Goal: Task Accomplishment & Management: Use online tool/utility

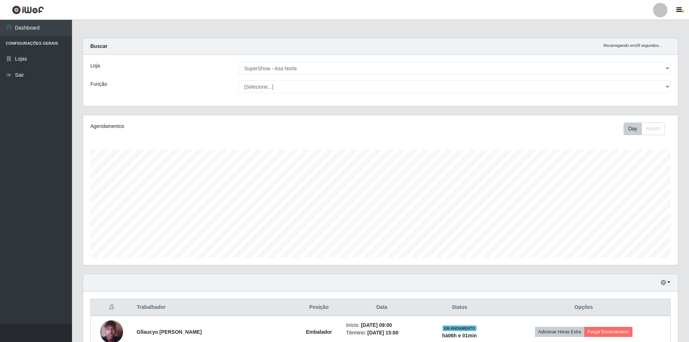
select select "71"
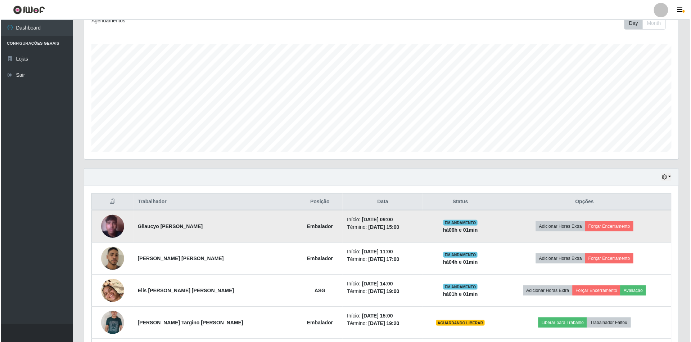
scroll to position [150, 595]
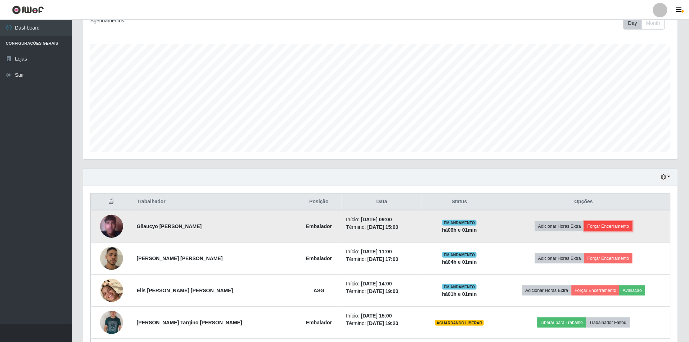
click at [599, 227] on button "Forçar Encerramento" at bounding box center [608, 226] width 48 height 10
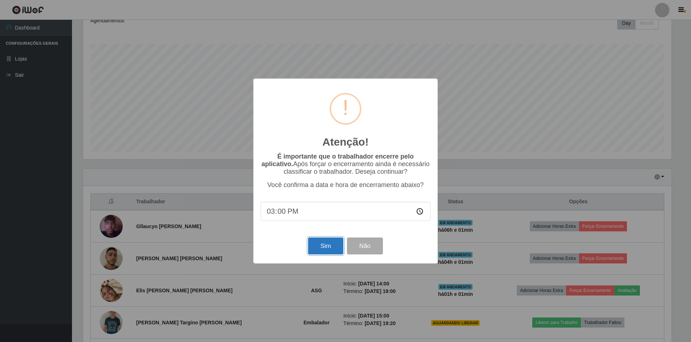
click at [319, 248] on button "Sim" at bounding box center [325, 245] width 35 height 17
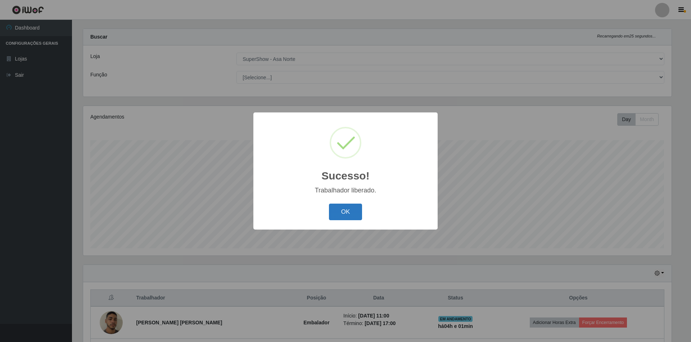
click at [353, 207] on button "OK" at bounding box center [345, 211] width 33 height 17
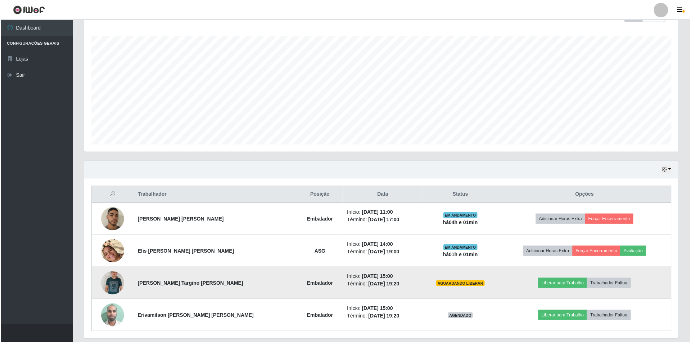
scroll to position [138, 0]
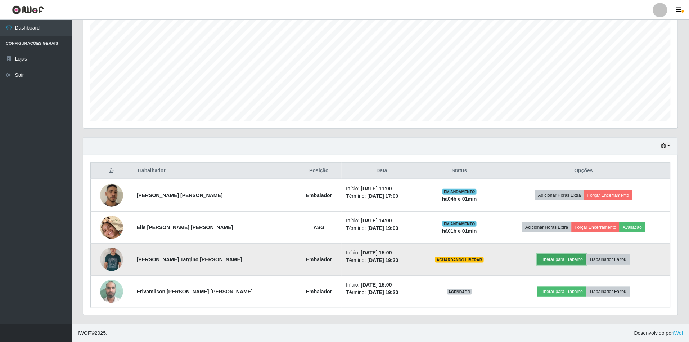
click at [541, 259] on button "Liberar para Trabalho" at bounding box center [562, 259] width 49 height 10
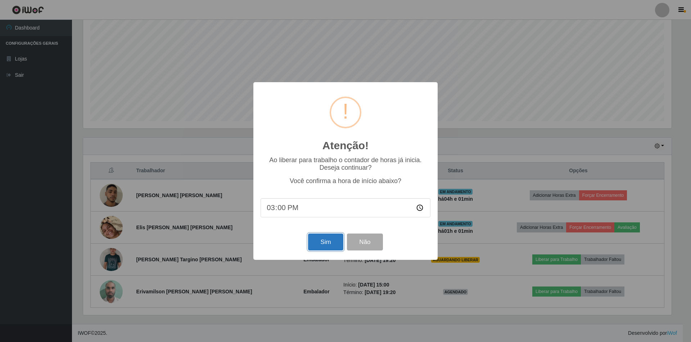
click at [322, 243] on button "Sim" at bounding box center [325, 241] width 35 height 17
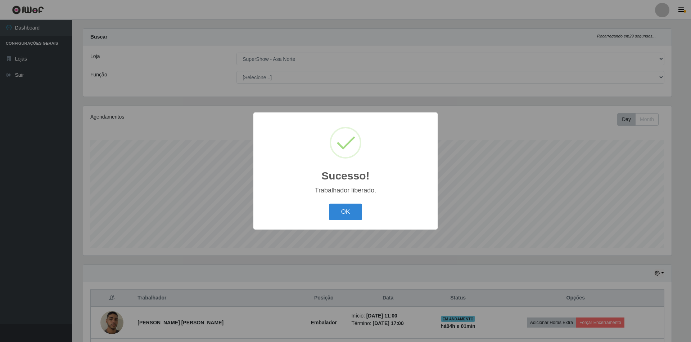
click at [329, 203] on button "OK" at bounding box center [345, 211] width 33 height 17
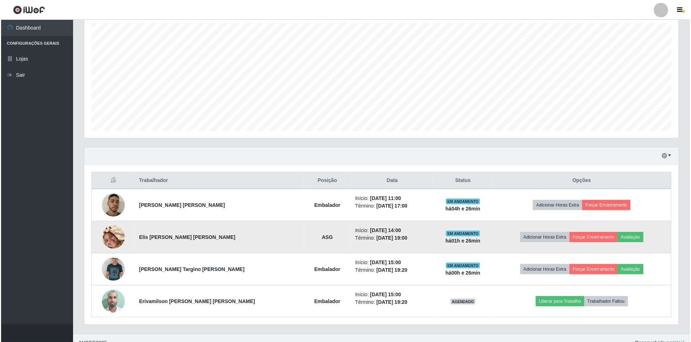
scroll to position [138, 0]
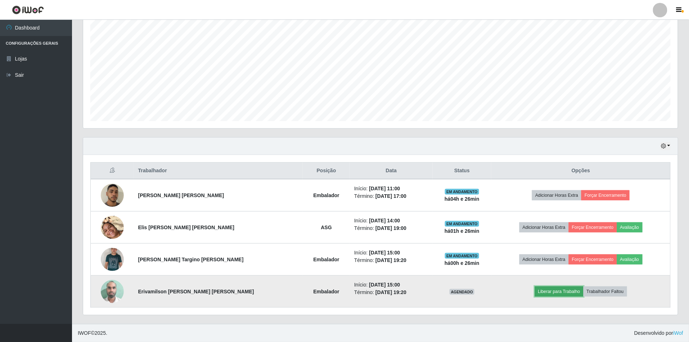
click at [536, 289] on button "Liberar para Trabalho" at bounding box center [559, 291] width 49 height 10
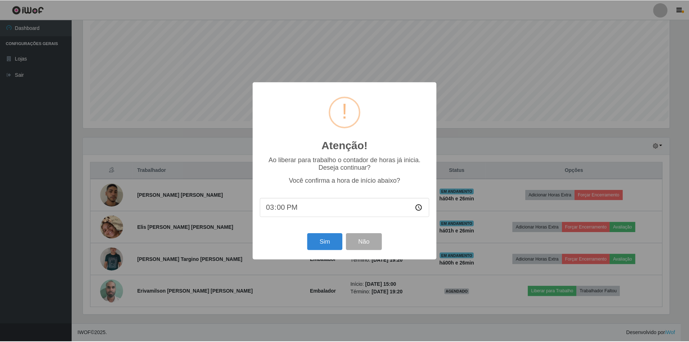
scroll to position [150, 588]
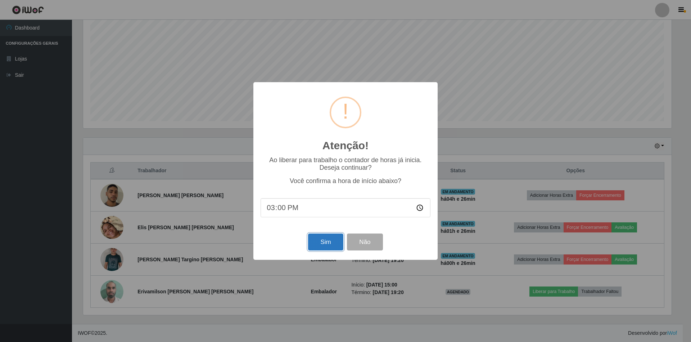
click at [324, 242] on button "Sim" at bounding box center [325, 241] width 35 height 17
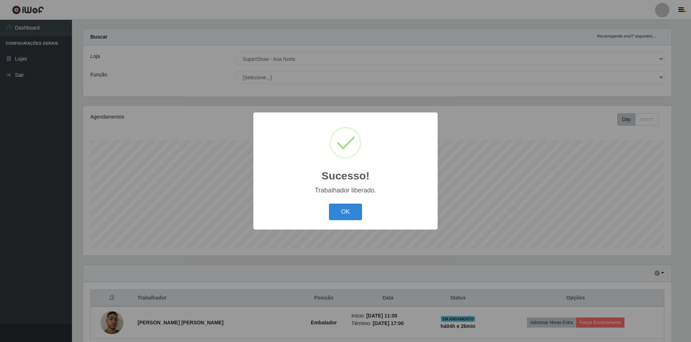
click at [335, 199] on div "Sucesso! × Trabalhador liberado. OK Cancel" at bounding box center [346, 170] width 184 height 117
click at [345, 214] on button "OK" at bounding box center [345, 211] width 33 height 17
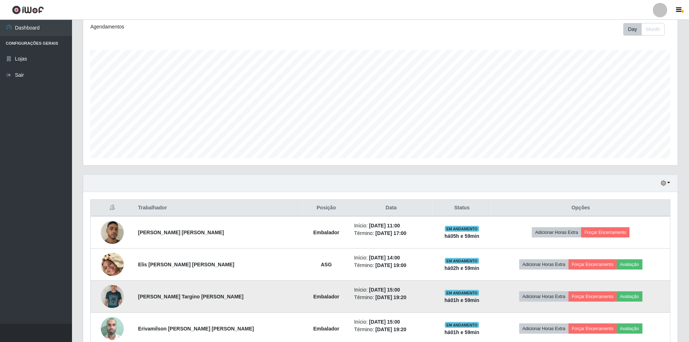
scroll to position [138, 0]
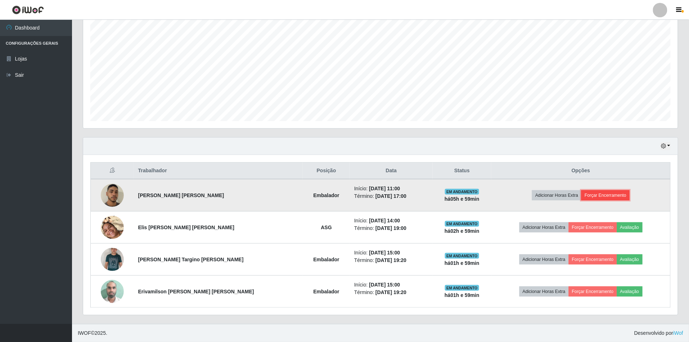
click at [599, 192] on button "Forçar Encerramento" at bounding box center [606, 195] width 48 height 10
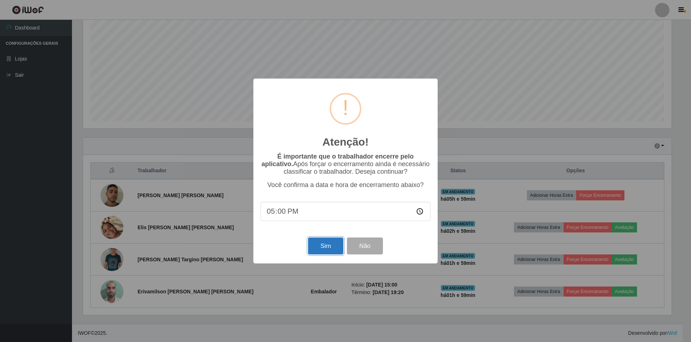
click at [331, 247] on button "Sim" at bounding box center [325, 245] width 35 height 17
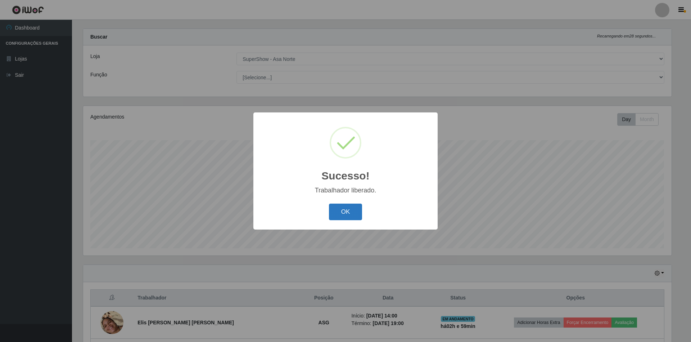
click at [349, 208] on button "OK" at bounding box center [345, 211] width 33 height 17
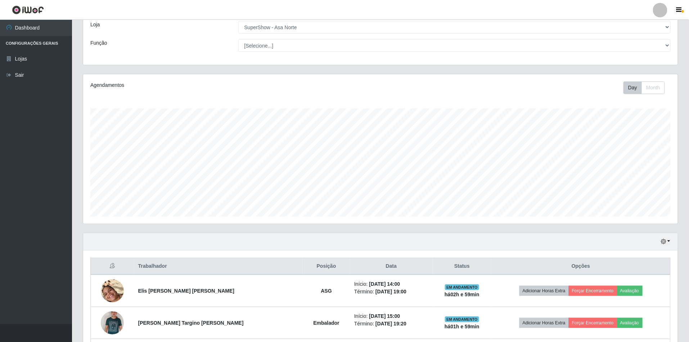
scroll to position [106, 0]
